Goal: Information Seeking & Learning: Learn about a topic

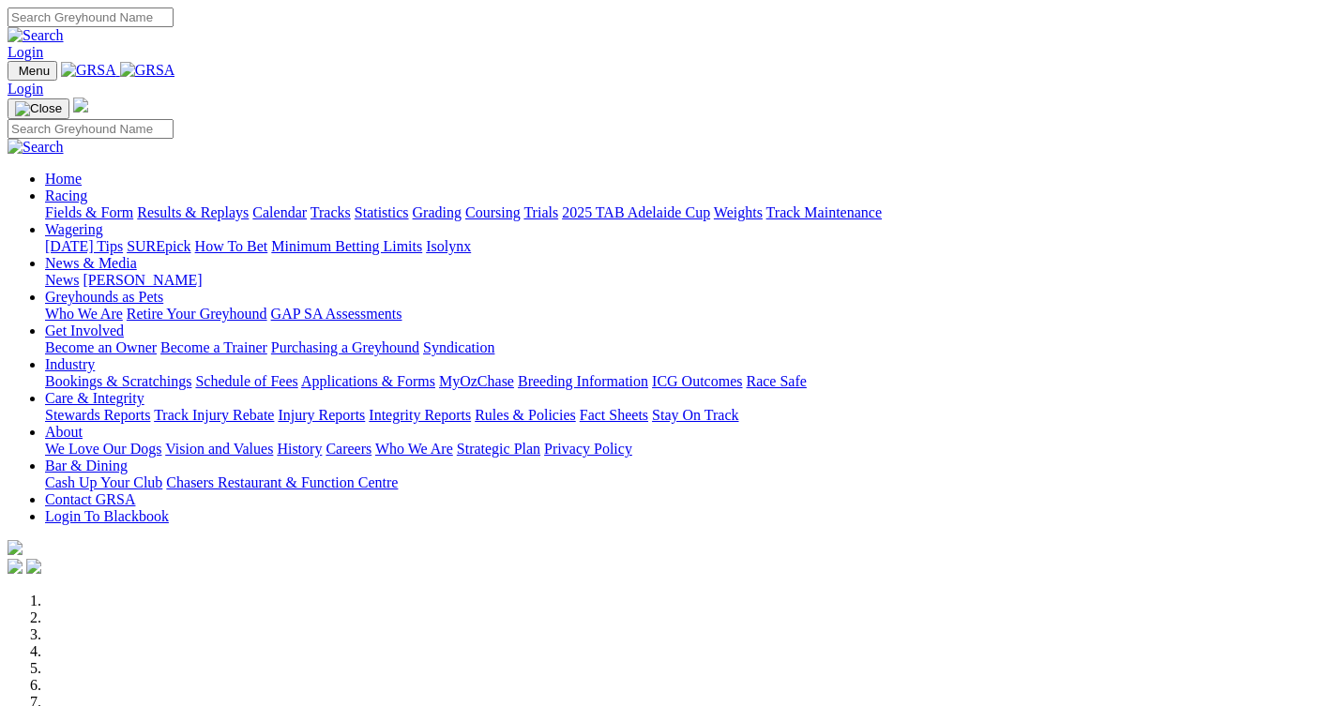
scroll to position [563, 0]
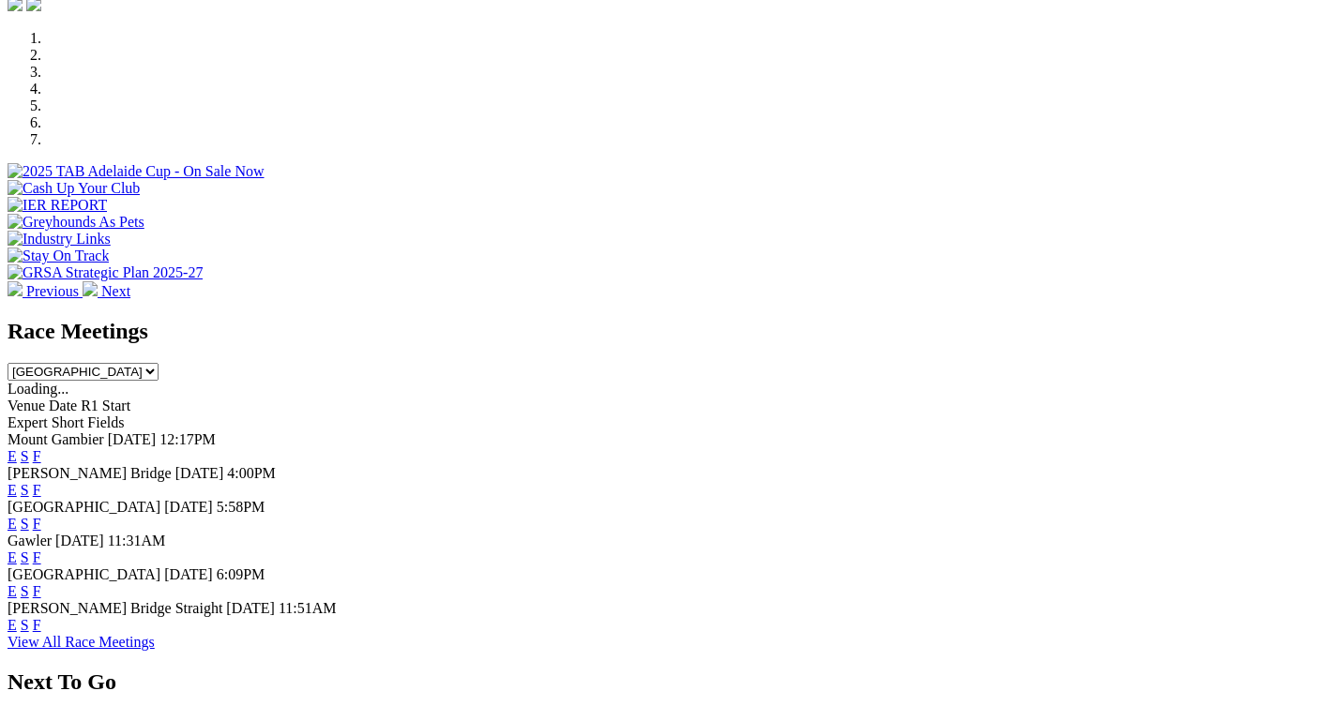
click at [41, 482] on link "F" at bounding box center [37, 490] width 8 height 16
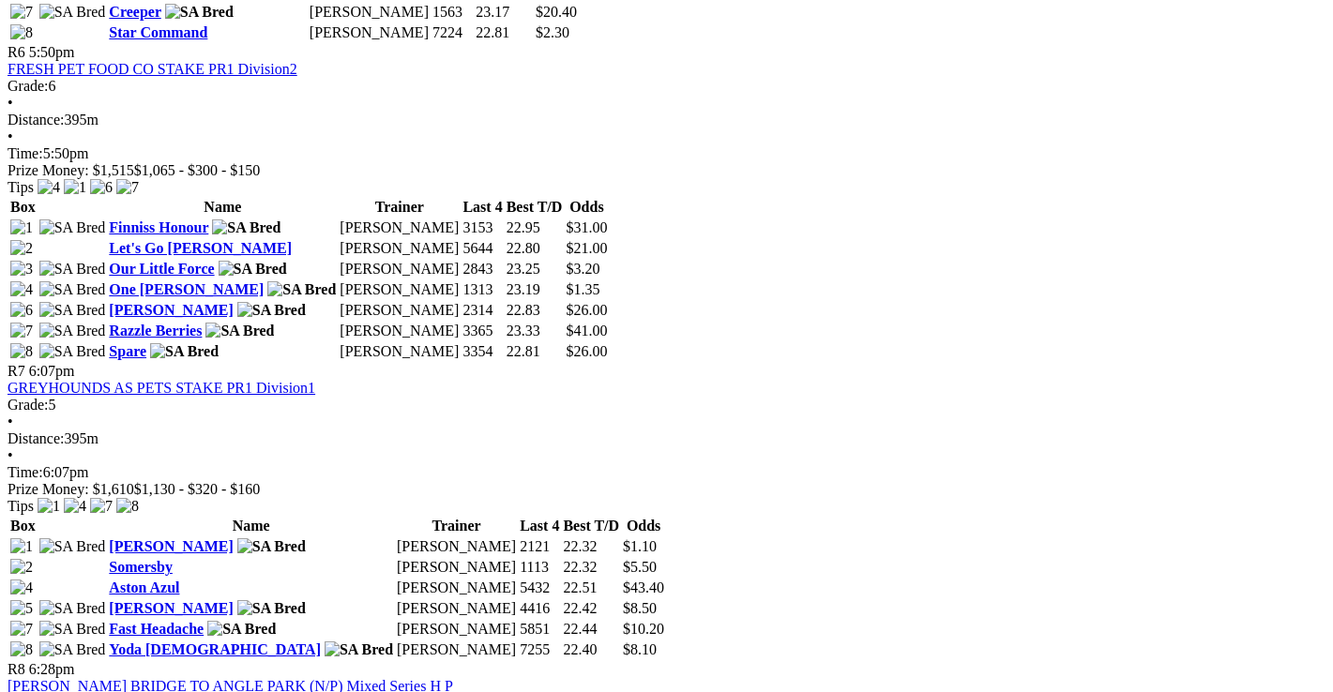
scroll to position [2627, 0]
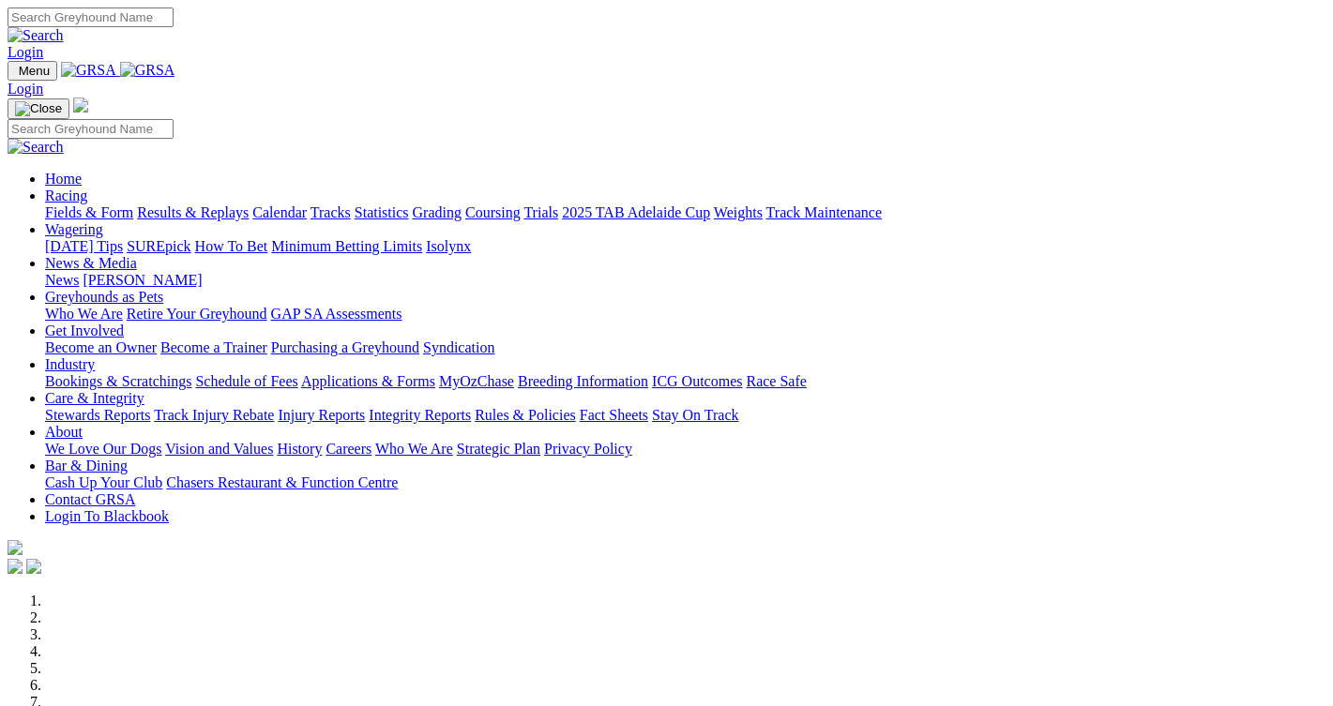
scroll to position [563, 0]
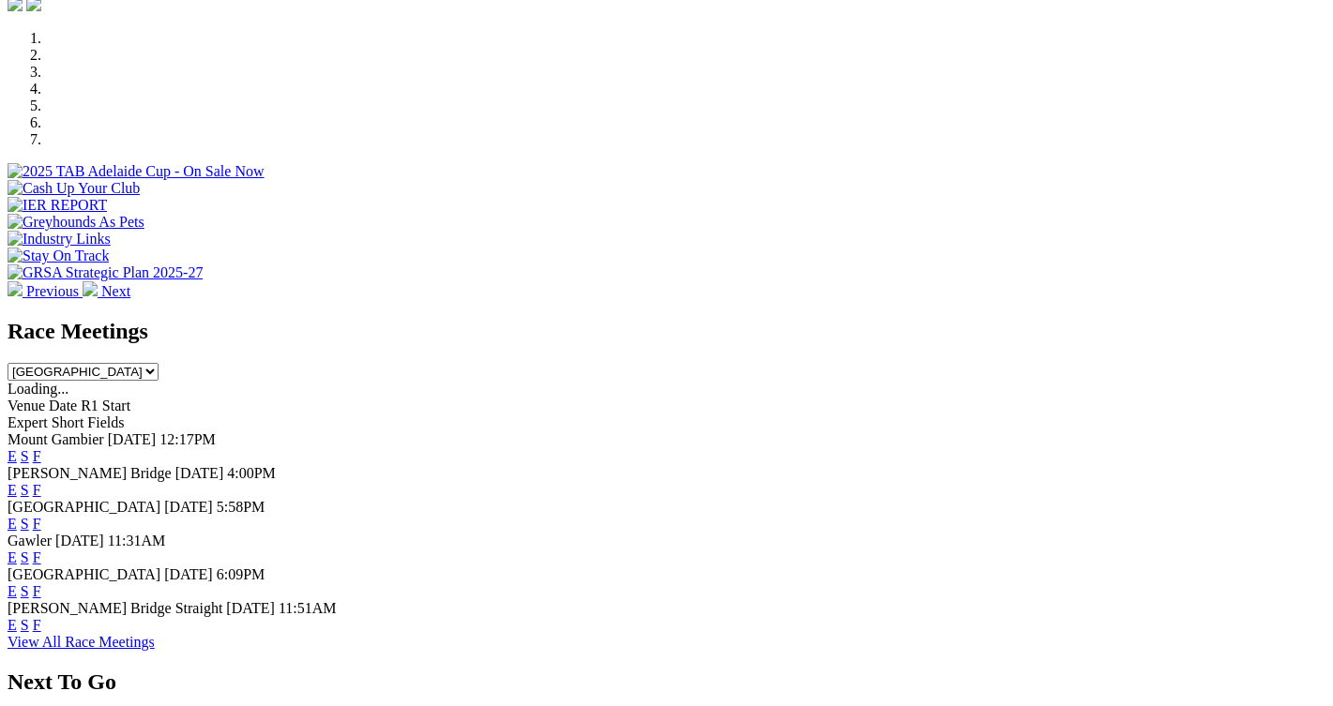
click at [41, 516] on link "F" at bounding box center [37, 524] width 8 height 16
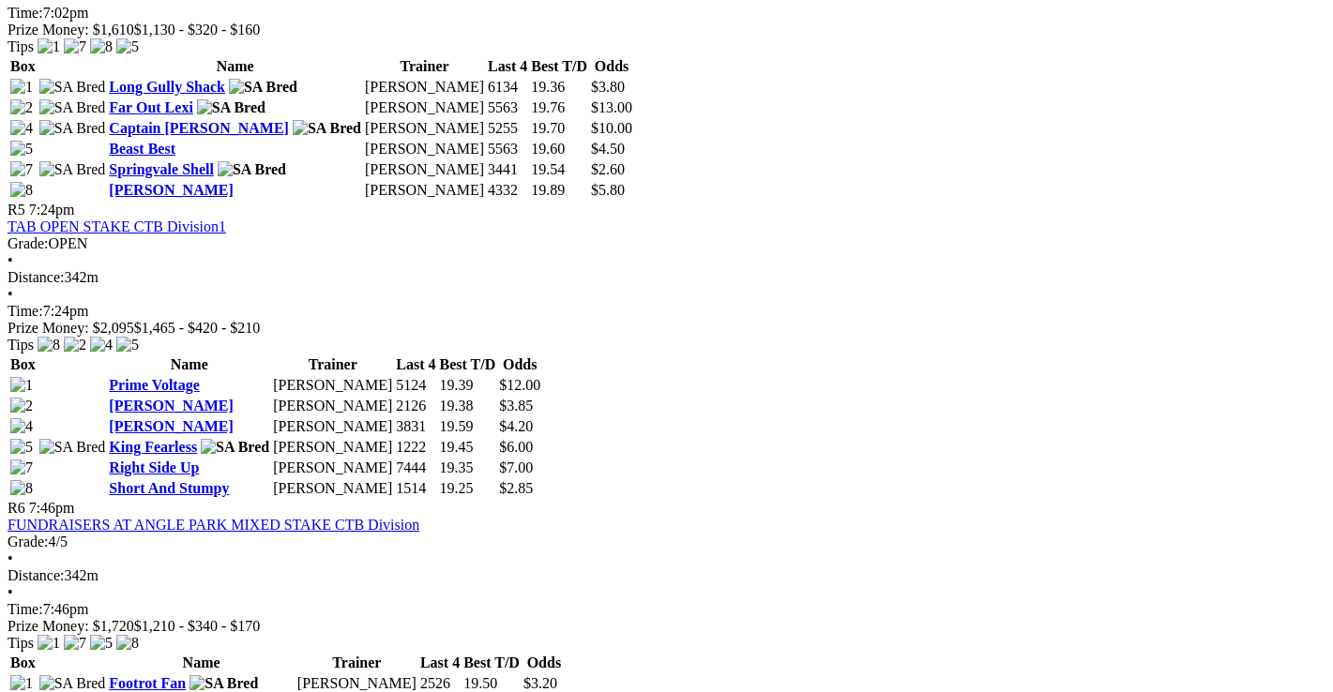
scroll to position [1970, 0]
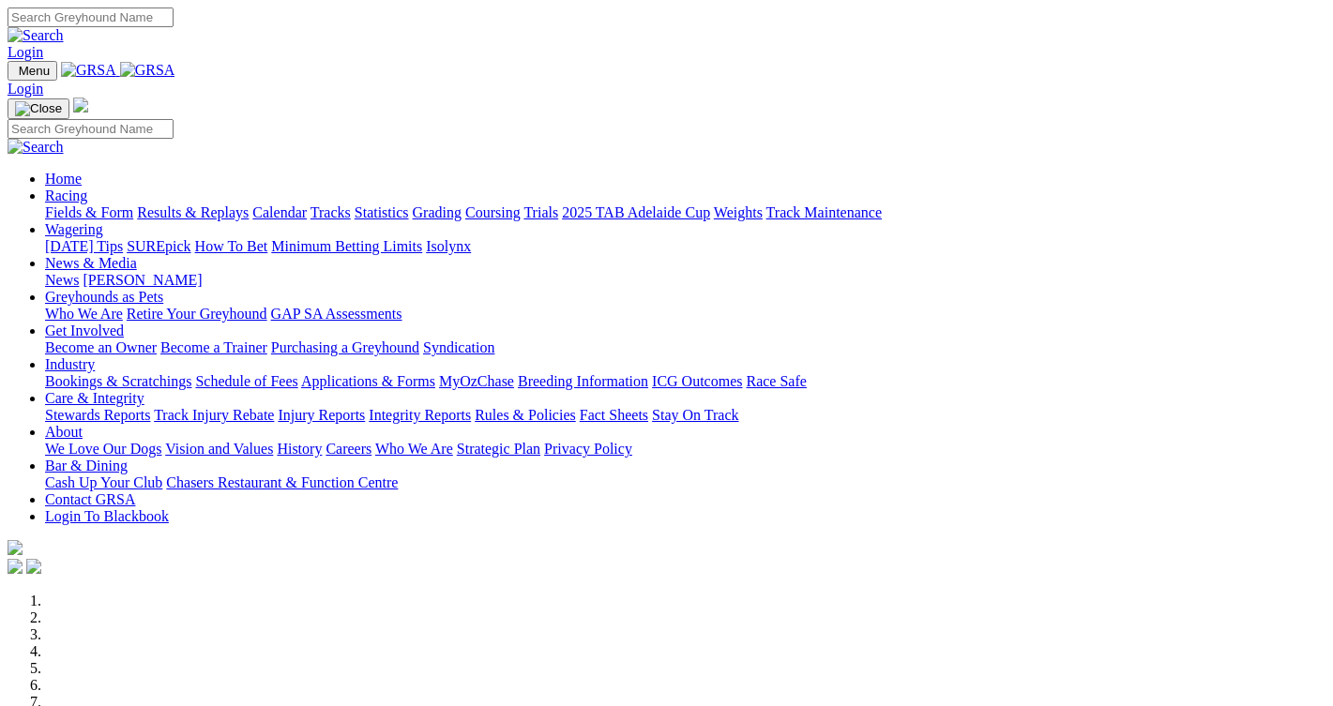
scroll to position [563, 0]
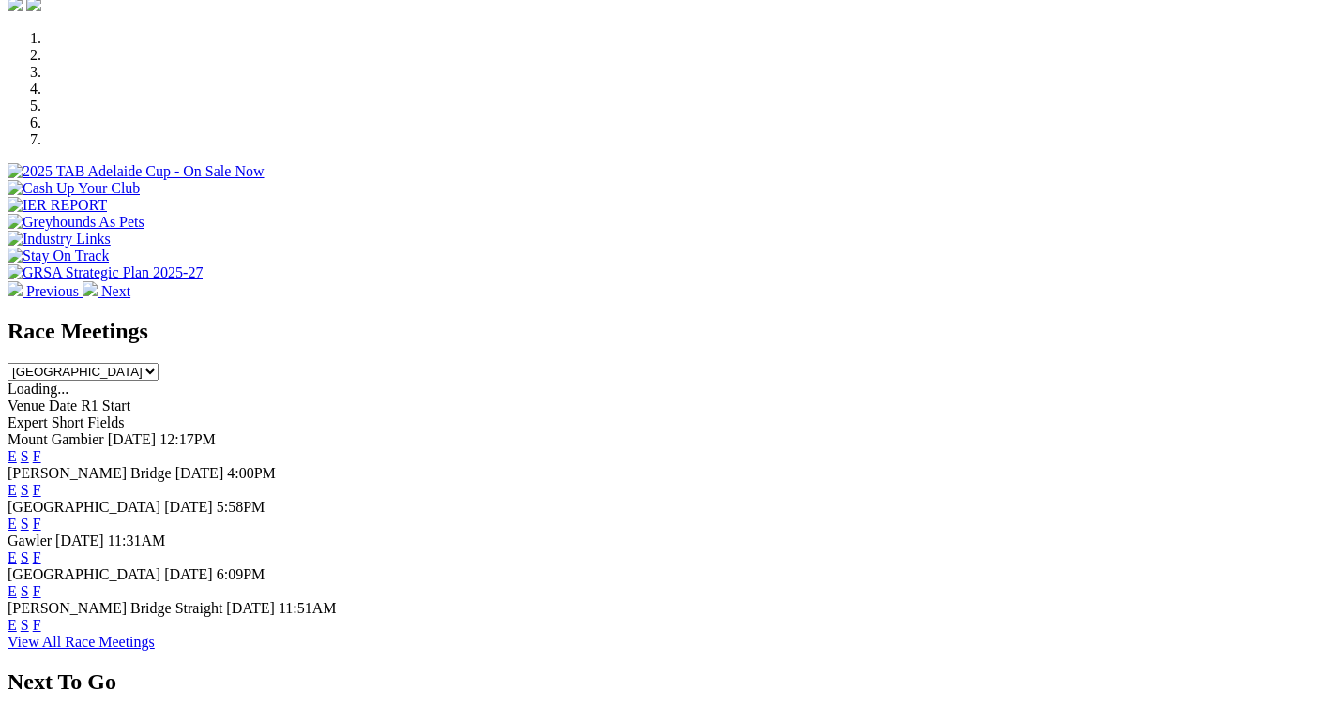
click at [41, 584] on link "F" at bounding box center [37, 592] width 8 height 16
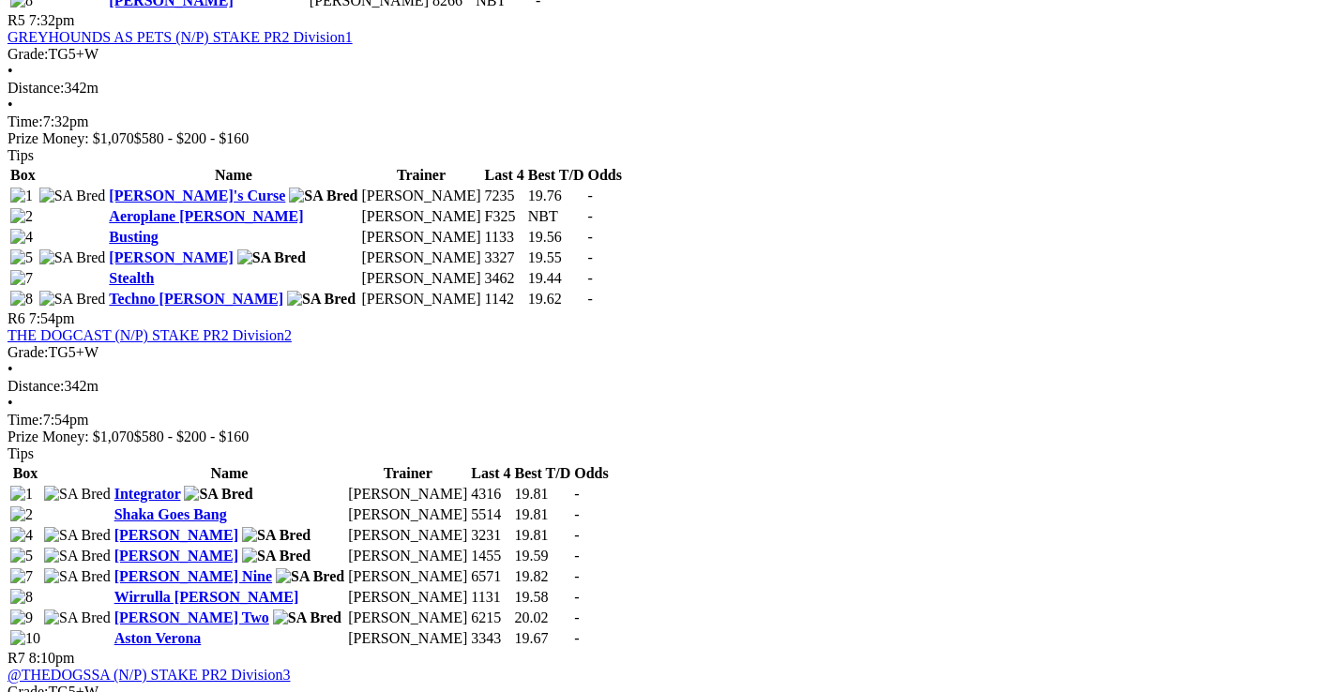
scroll to position [2158, 0]
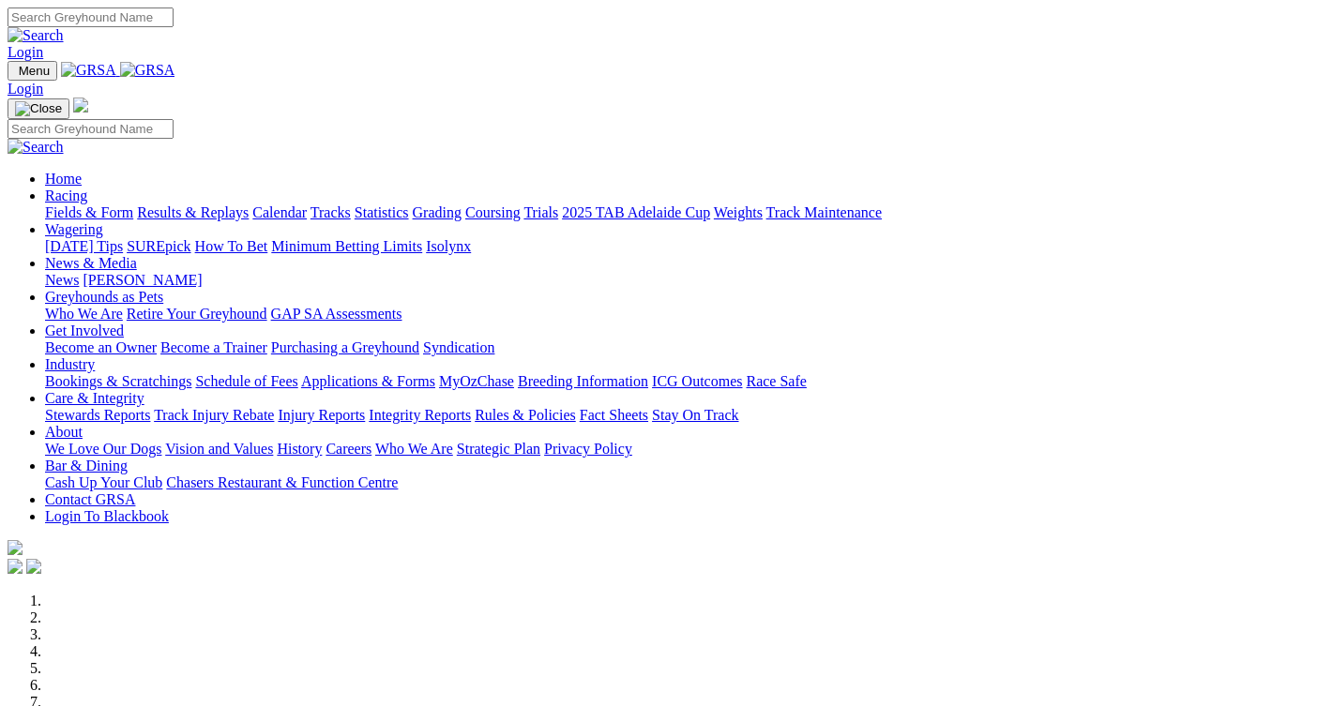
scroll to position [563, 0]
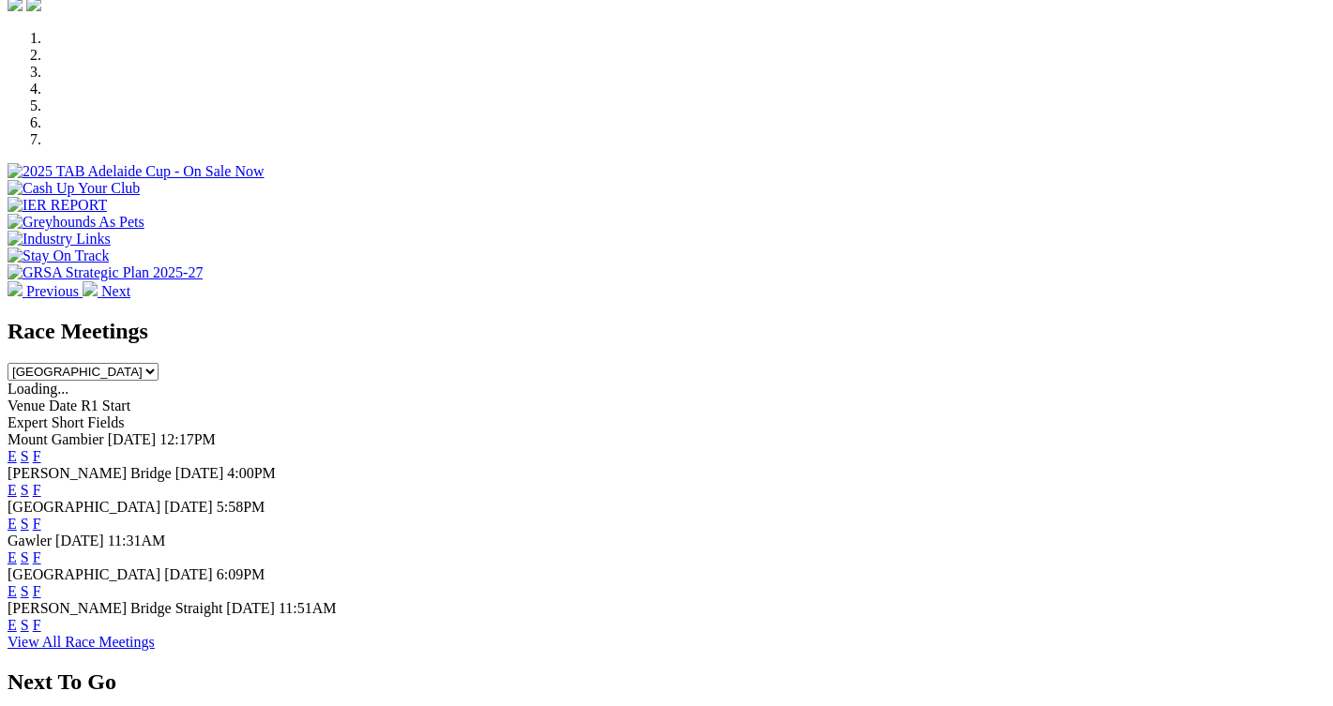
click at [41, 617] on link "F" at bounding box center [37, 625] width 8 height 16
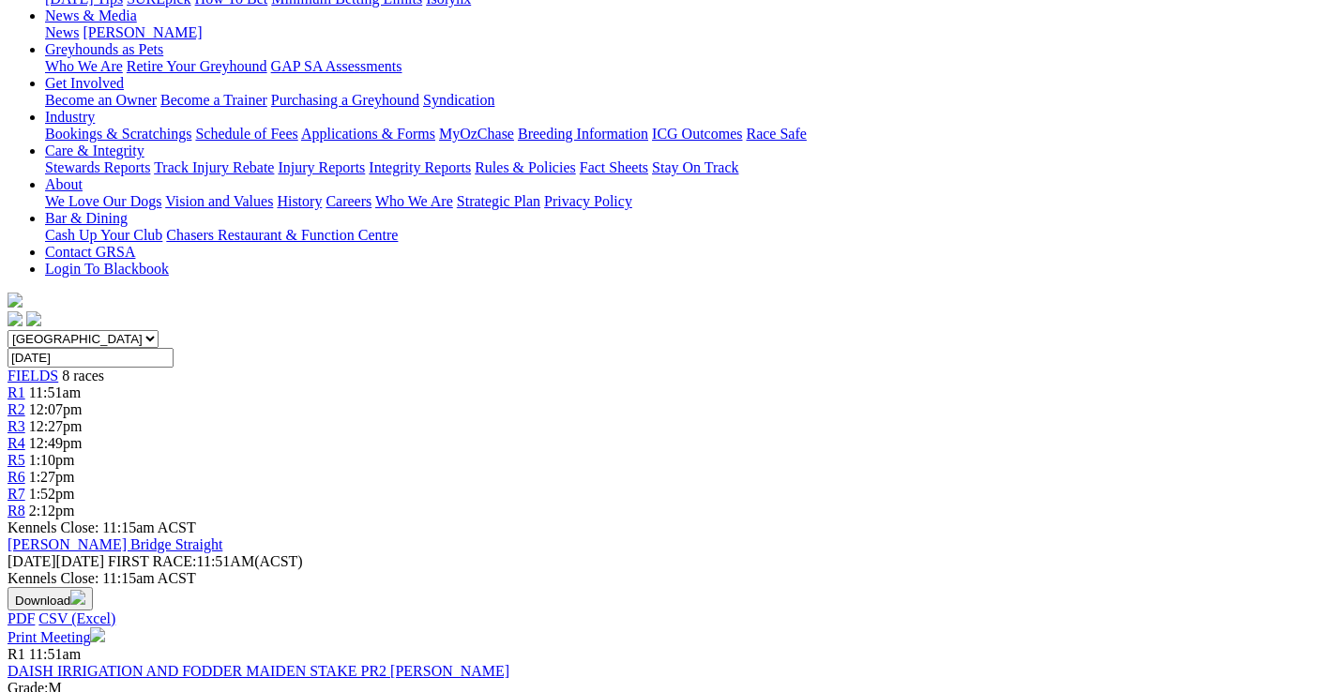
scroll to position [188, 0]
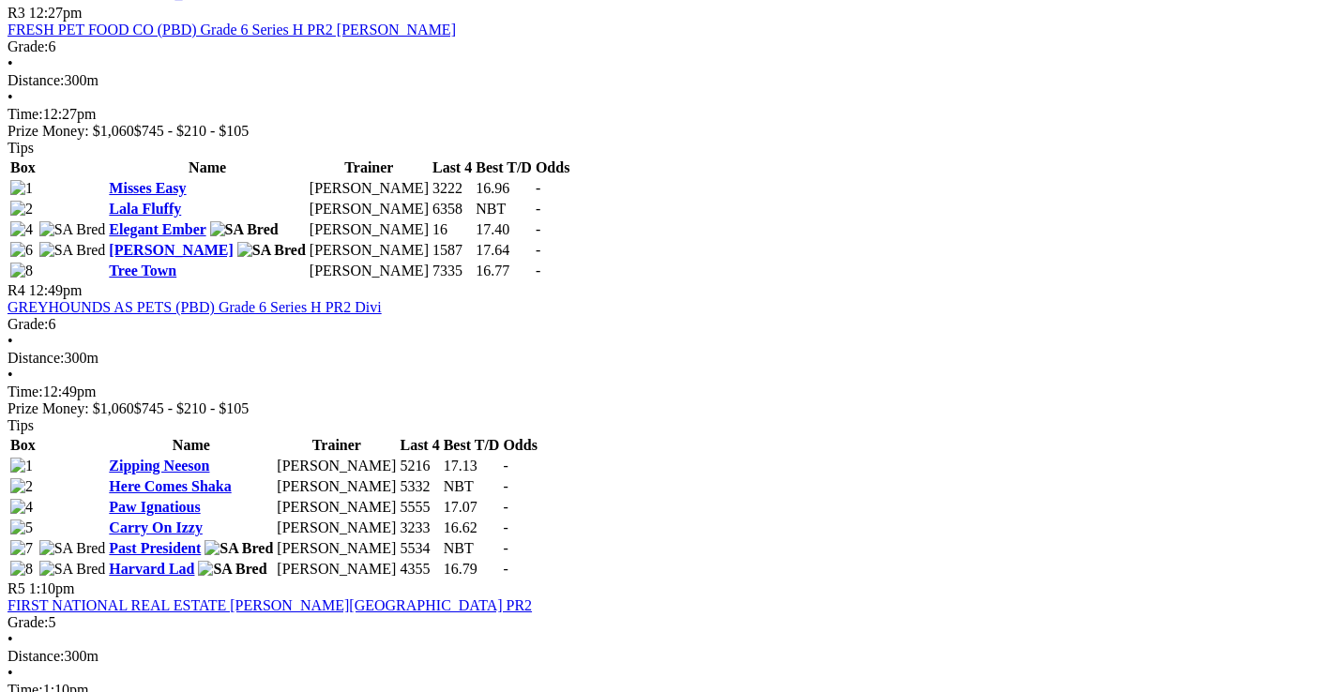
scroll to position [1501, 0]
